Goal: Task Accomplishment & Management: Complete application form

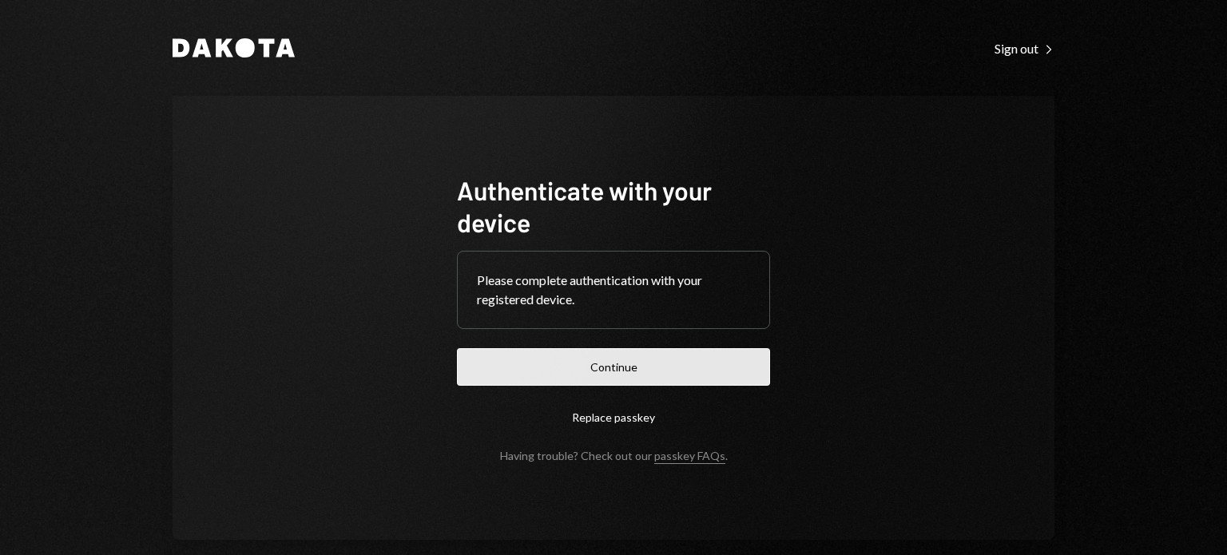
click at [669, 376] on button "Continue" at bounding box center [613, 367] width 313 height 38
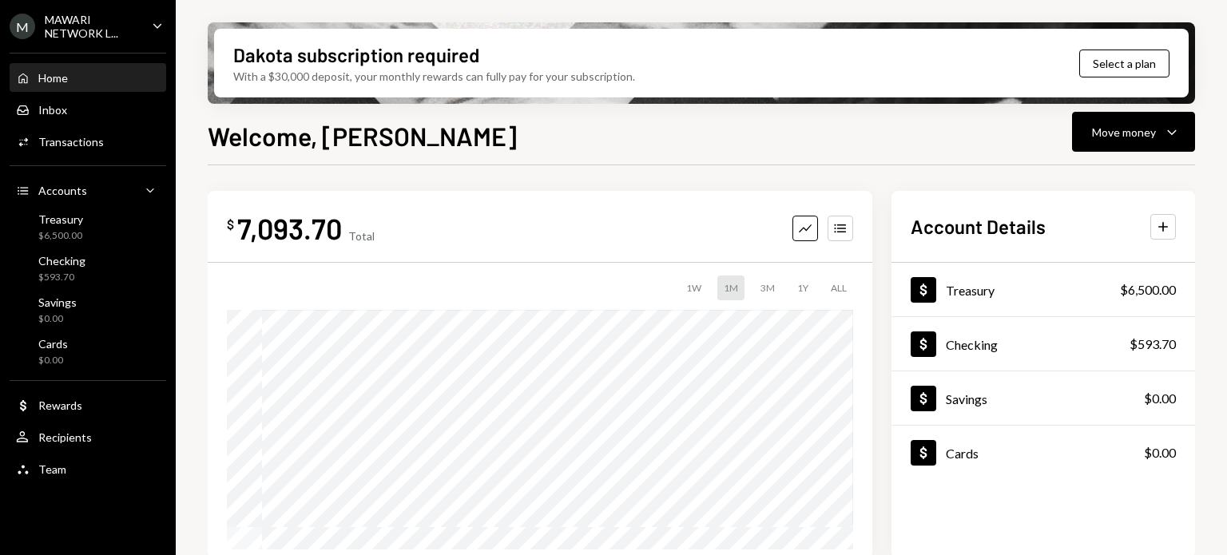
click at [141, 28] on div "M MAWARI NETWORK L... Caret Down" at bounding box center [88, 26] width 176 height 27
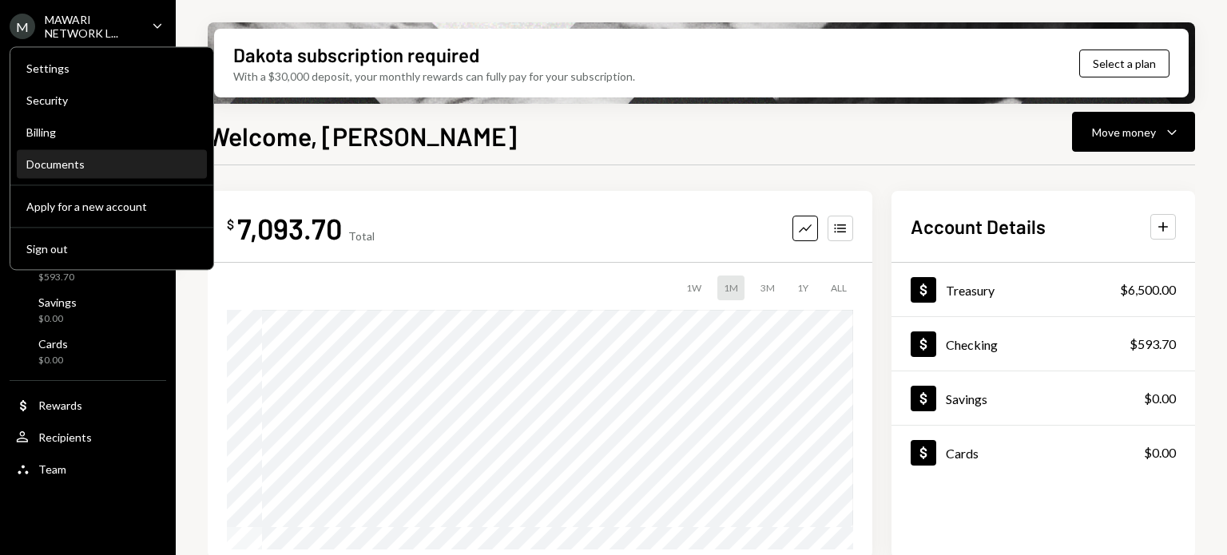
click at [107, 161] on div "Documents" at bounding box center [111, 164] width 171 height 14
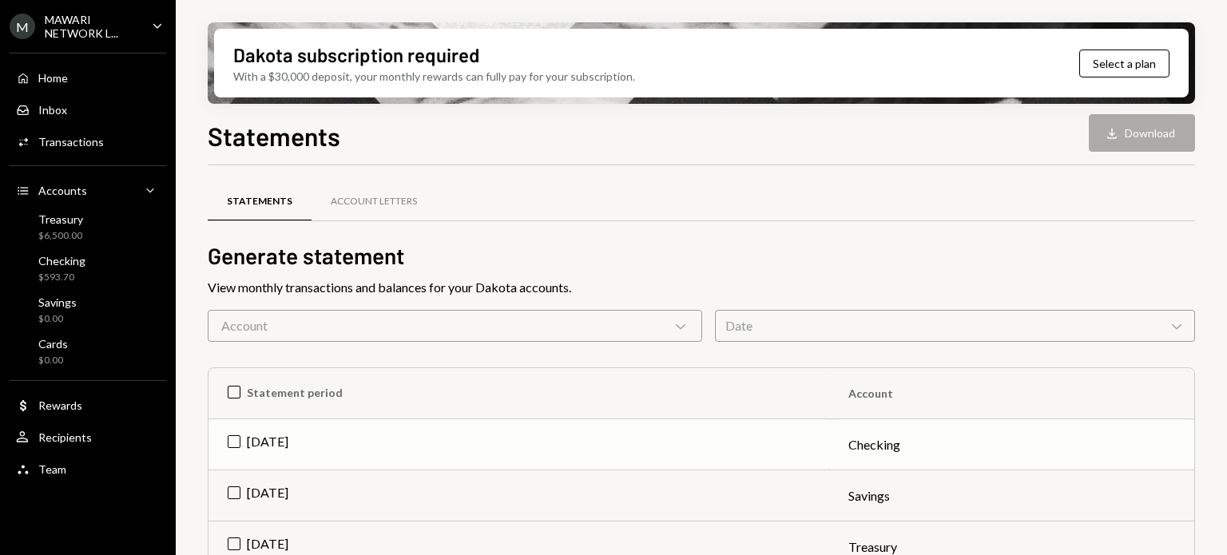
click at [231, 438] on td "[DATE]" at bounding box center [518, 444] width 621 height 51
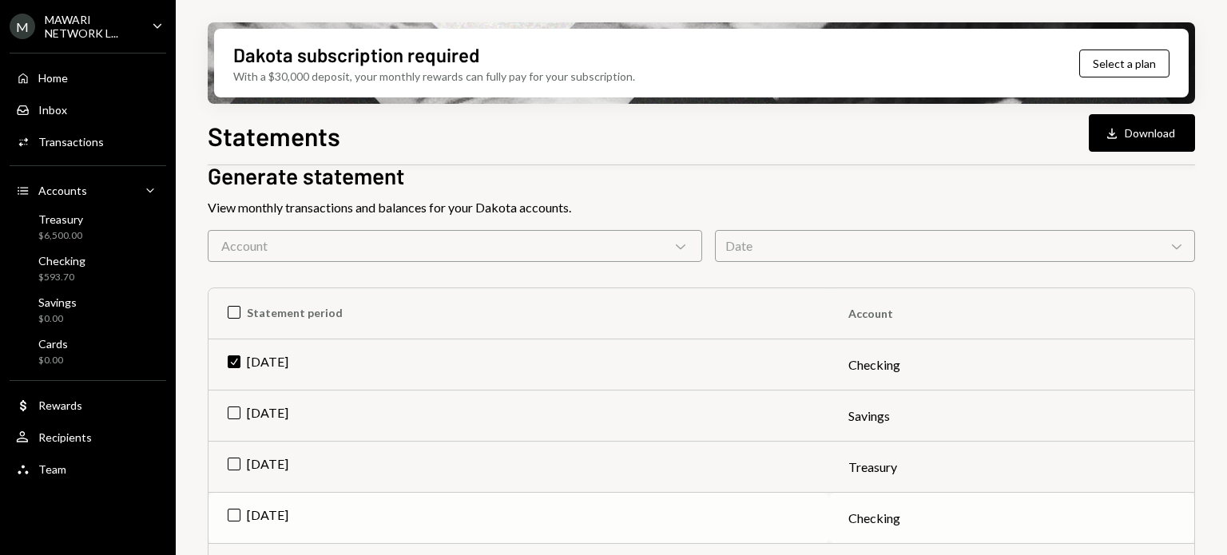
scroll to position [160, 0]
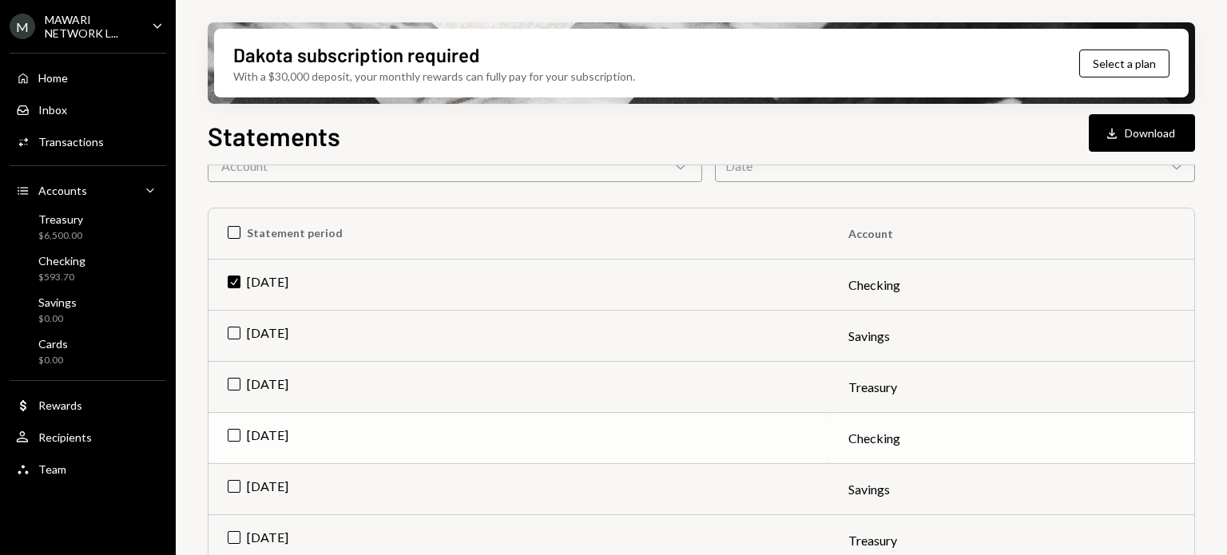
click at [233, 433] on td "[DATE]" at bounding box center [518, 438] width 621 height 51
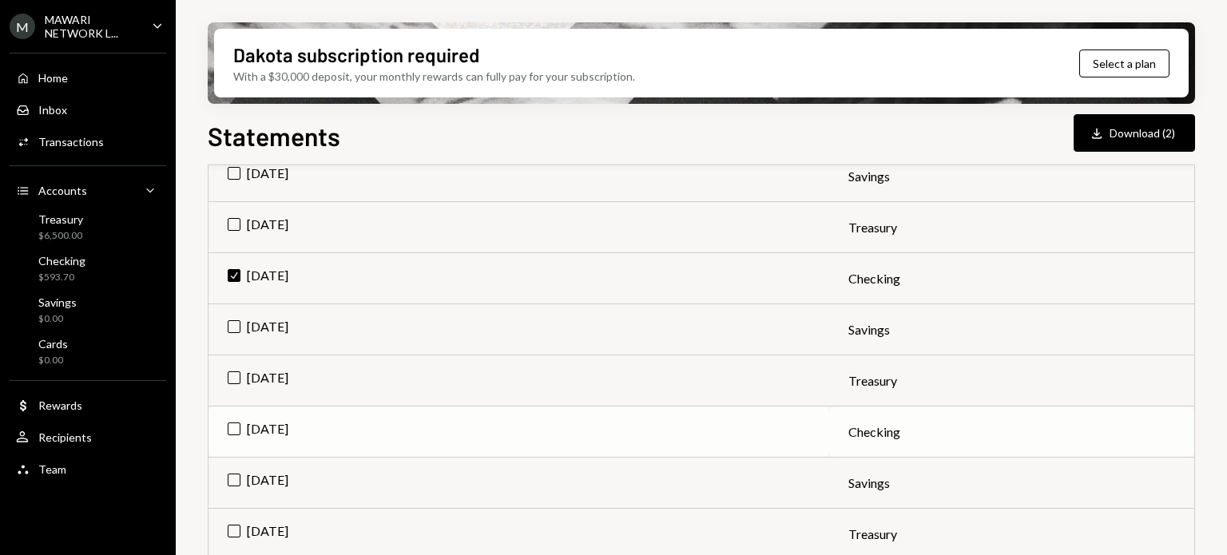
click at [232, 426] on td "[DATE]" at bounding box center [518, 432] width 621 height 51
click at [1143, 132] on button "Download Download (3)" at bounding box center [1133, 133] width 121 height 38
click at [67, 31] on div "MAWARI NETWORK L..." at bounding box center [92, 26] width 94 height 27
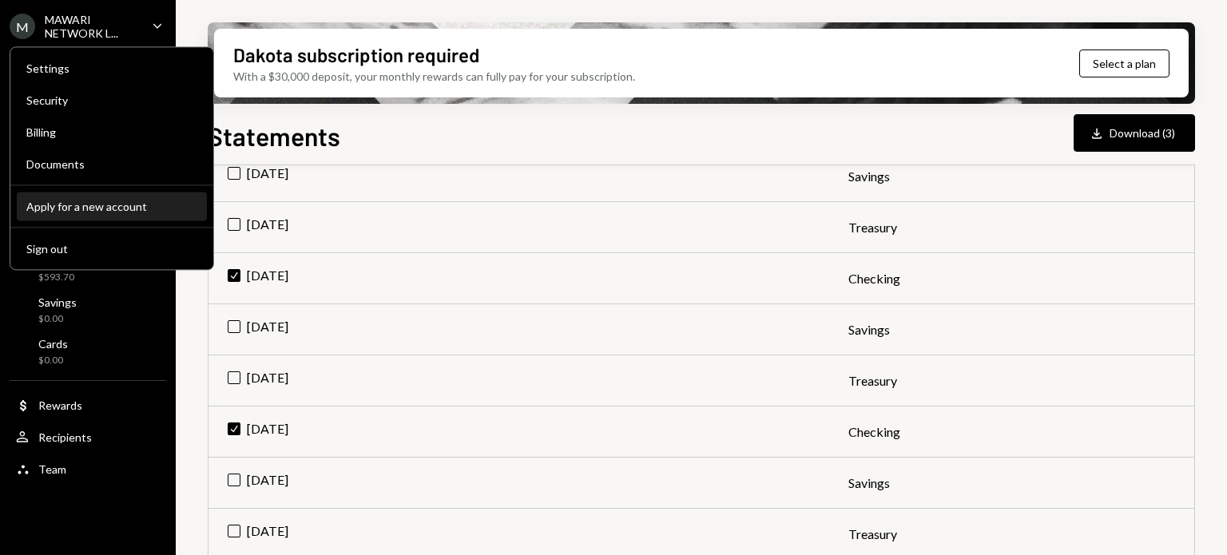
click at [96, 208] on div "Apply for a new account" at bounding box center [111, 207] width 171 height 14
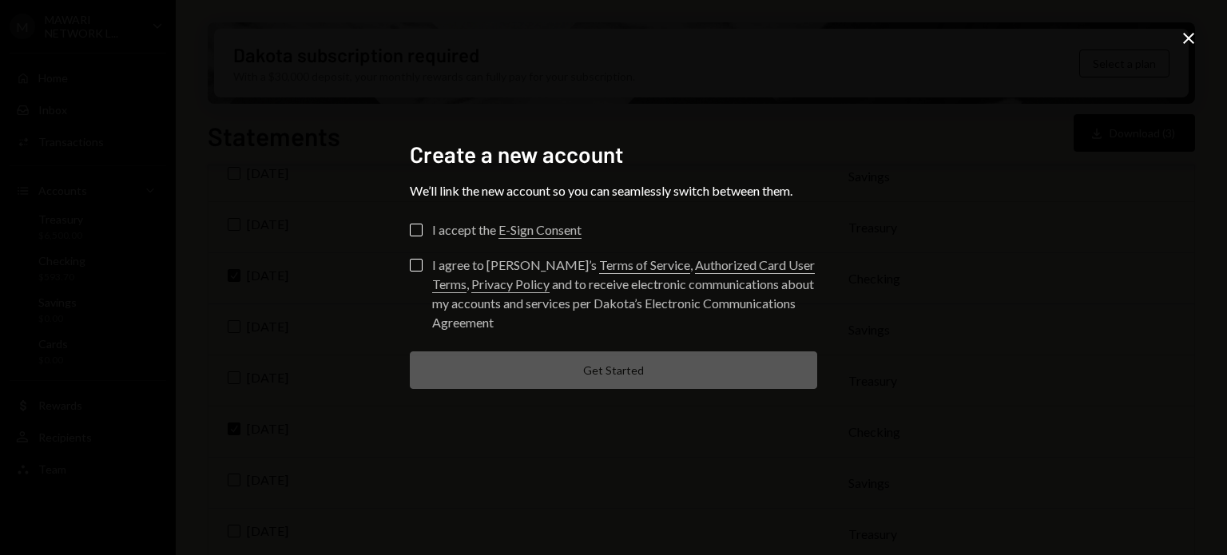
click at [414, 232] on button "I accept the E-Sign Consent" at bounding box center [416, 230] width 13 height 13
click at [416, 260] on button "I agree to [PERSON_NAME]’s Terms of Service , Authorized Card User Terms , Priv…" at bounding box center [416, 265] width 13 height 13
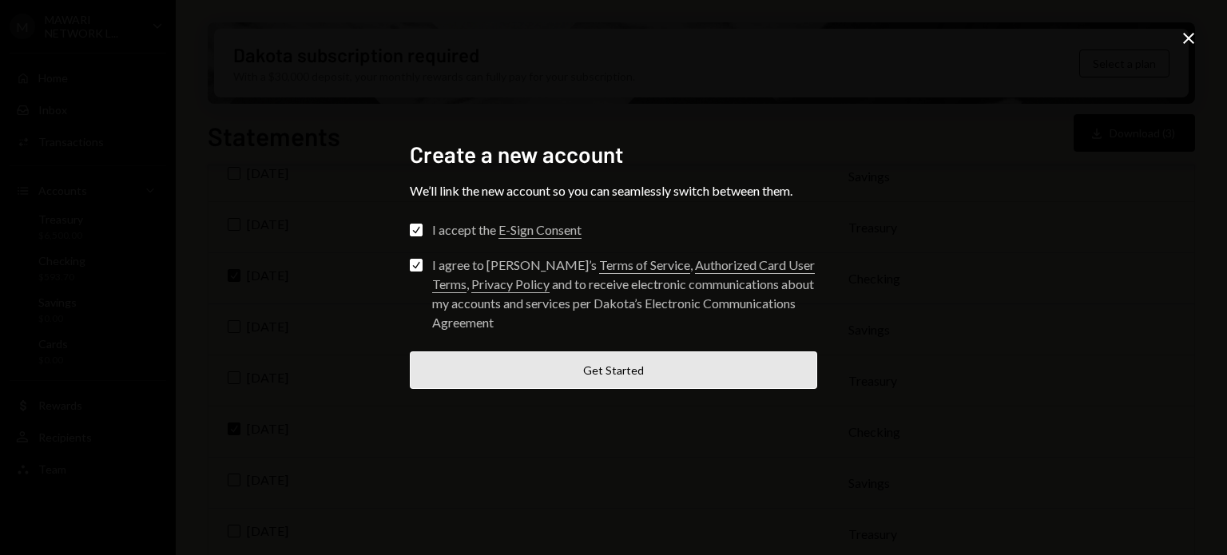
click at [613, 378] on button "Get Started" at bounding box center [613, 370] width 407 height 38
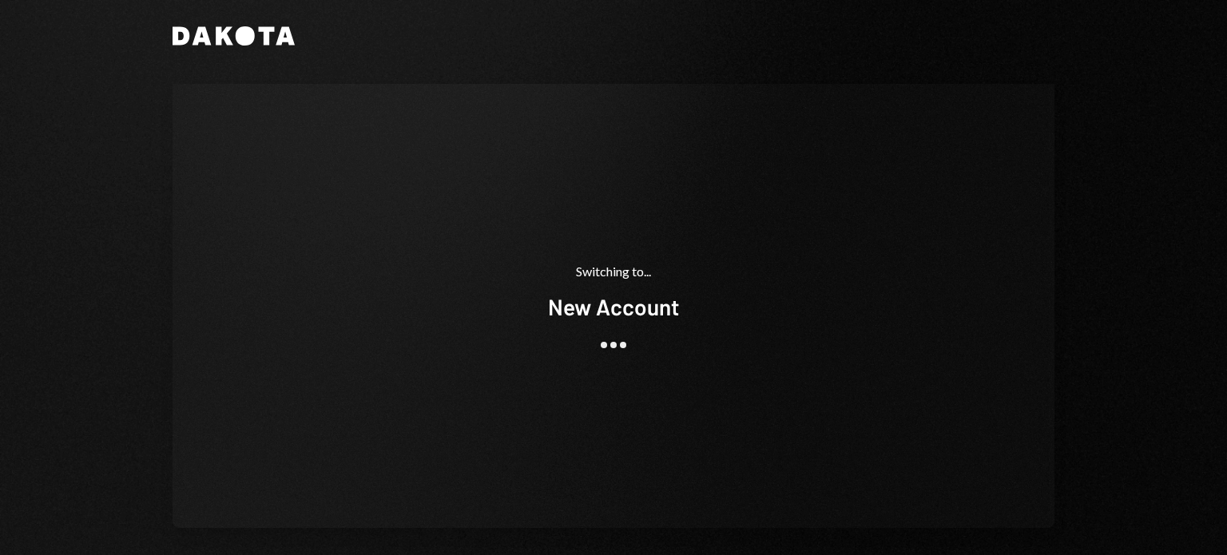
scroll to position [22, 0]
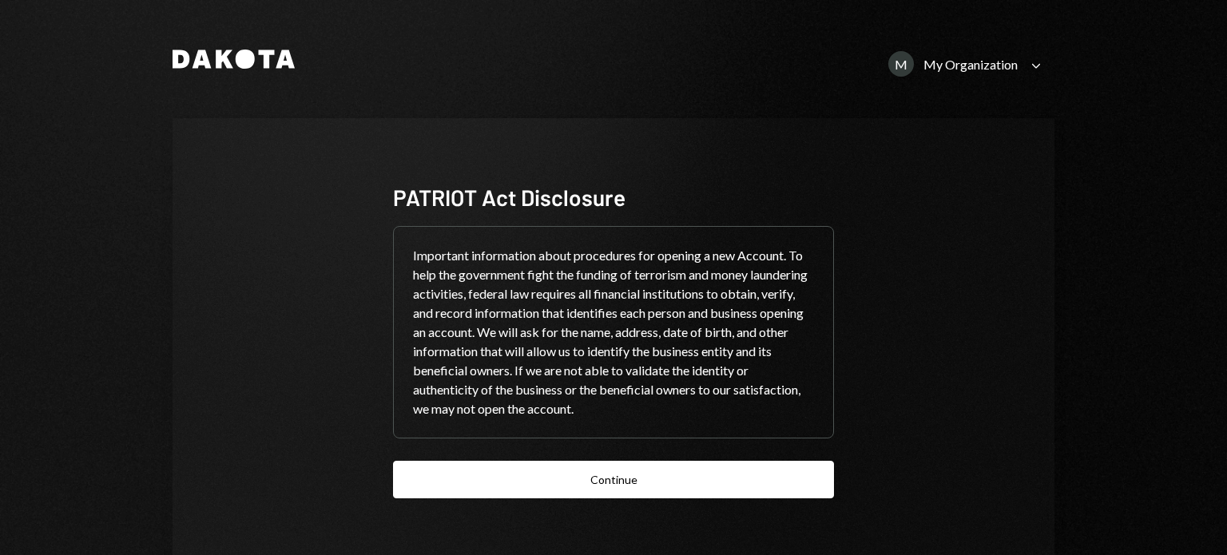
scroll to position [45, 0]
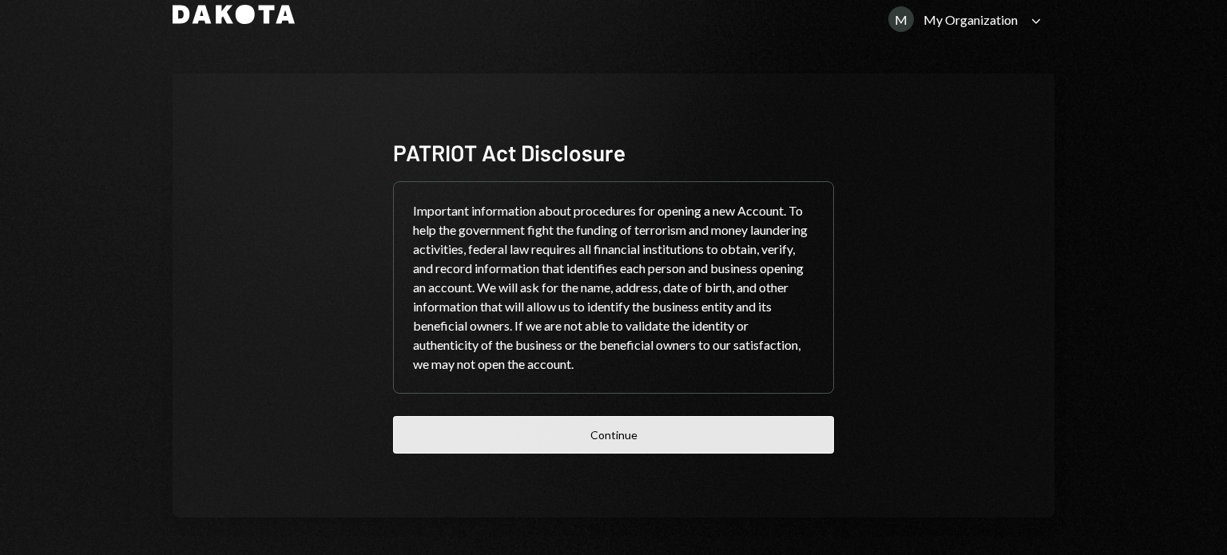
click at [669, 431] on button "Continue" at bounding box center [613, 435] width 441 height 38
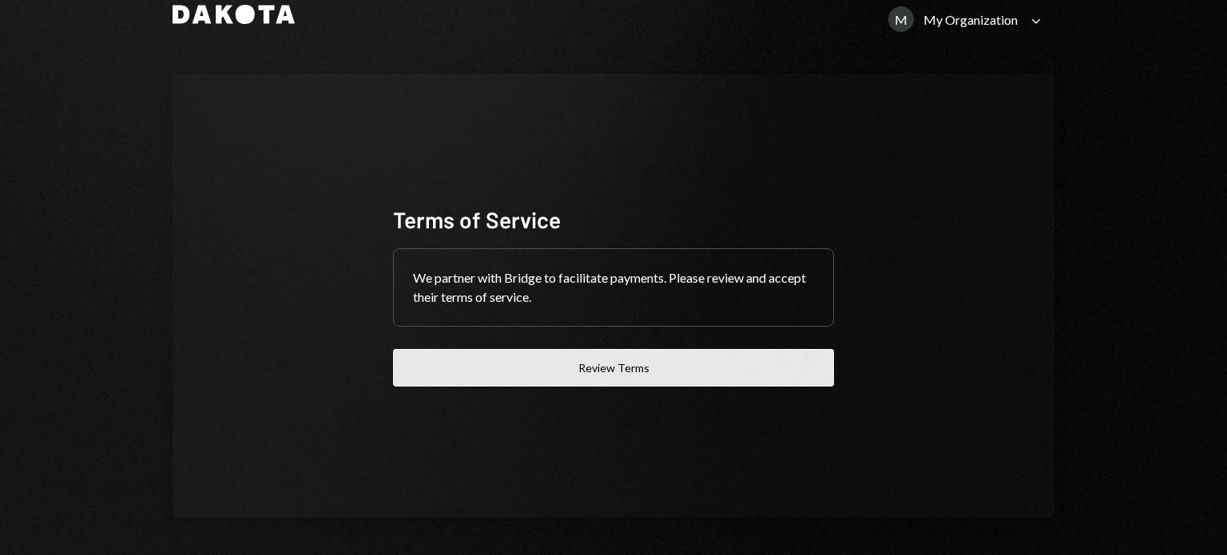
click at [617, 369] on button "Review Terms" at bounding box center [613, 368] width 441 height 38
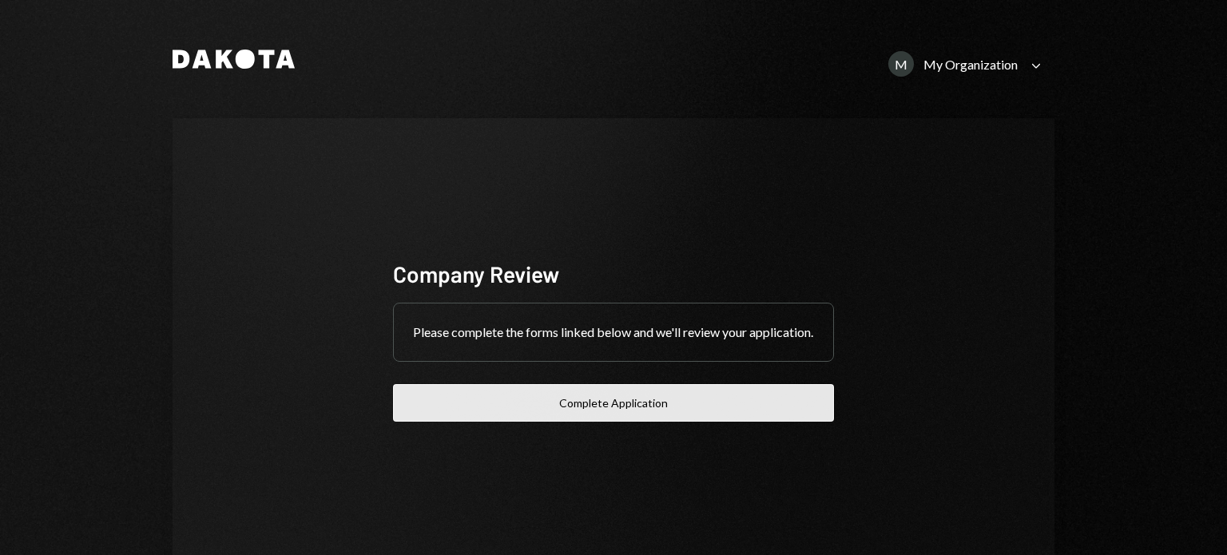
click at [607, 414] on button "Complete Application" at bounding box center [613, 403] width 441 height 38
